Goal: Task Accomplishment & Management: Use online tool/utility

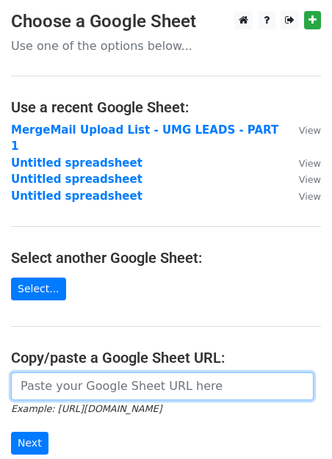
click at [82, 372] on input "url" at bounding box center [162, 386] width 302 height 28
paste input "[URL][DOMAIN_NAME]"
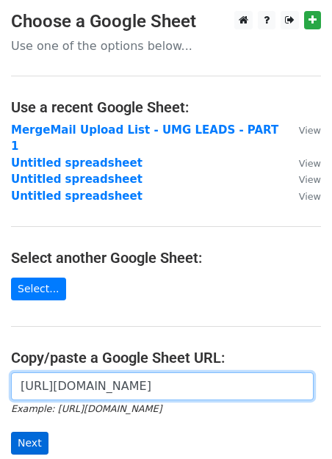
type input "[URL][DOMAIN_NAME]"
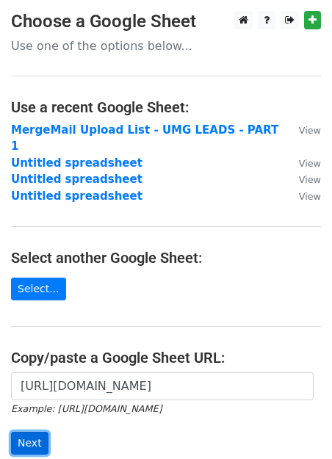
scroll to position [0, 0]
click at [35, 432] on input "Next" at bounding box center [29, 443] width 37 height 23
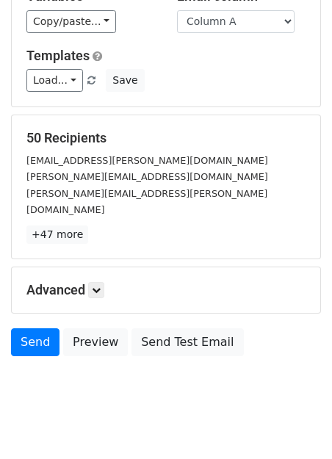
scroll to position [170, 0]
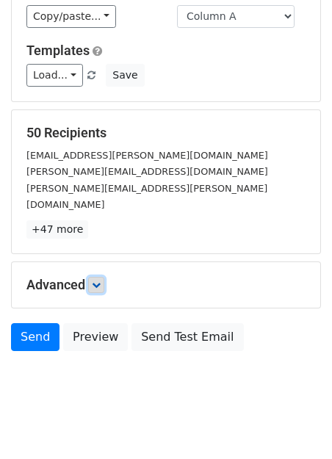
click at [99, 280] on icon at bounding box center [96, 284] width 9 height 9
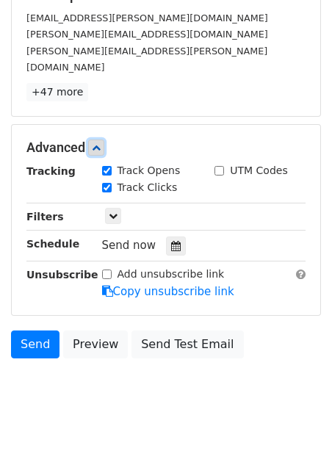
scroll to position [313, 0]
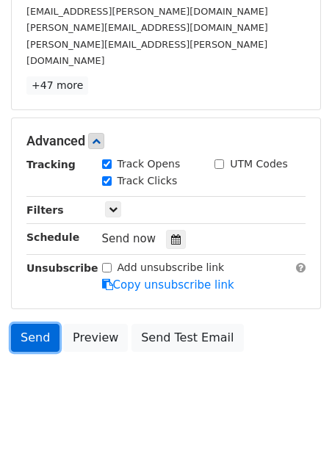
click at [40, 325] on link "Send" at bounding box center [35, 338] width 48 height 28
